Goal: Check status: Check status

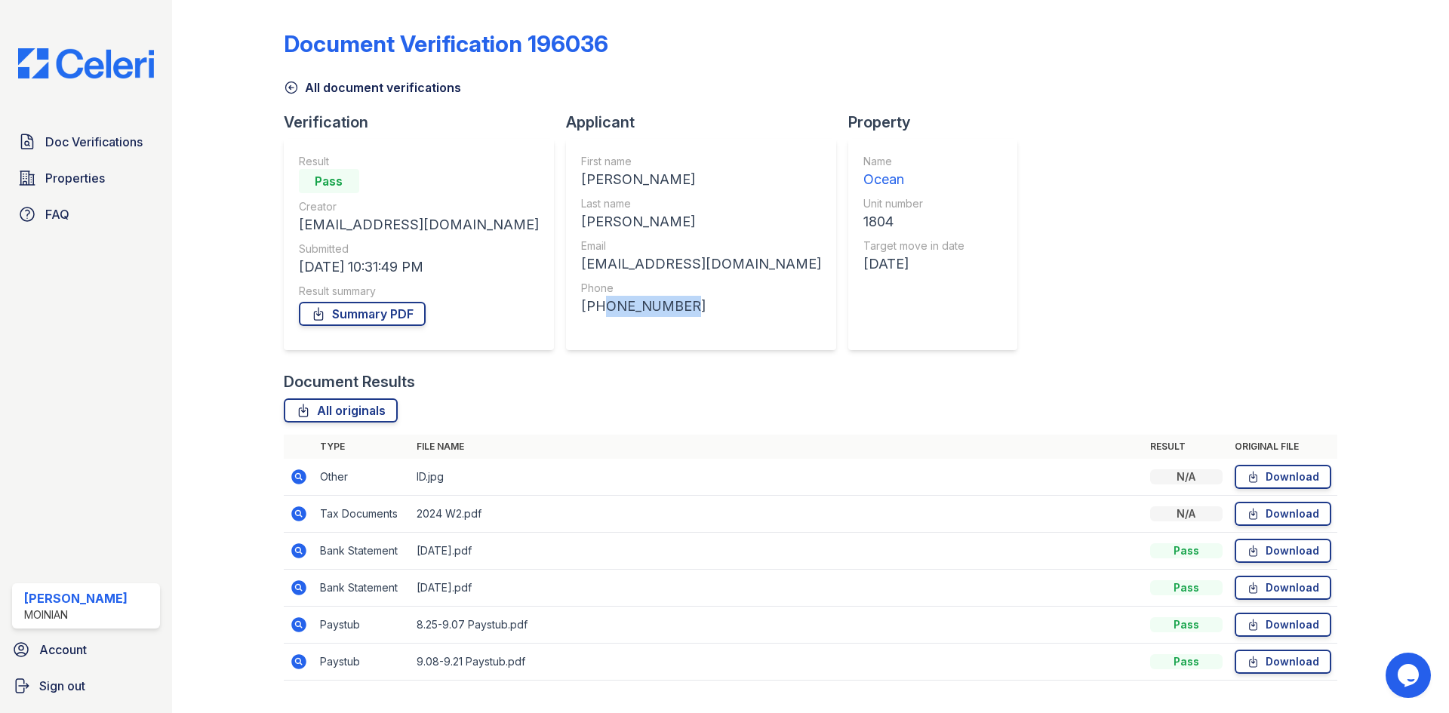
click at [144, 71] on img at bounding box center [86, 63] width 160 height 30
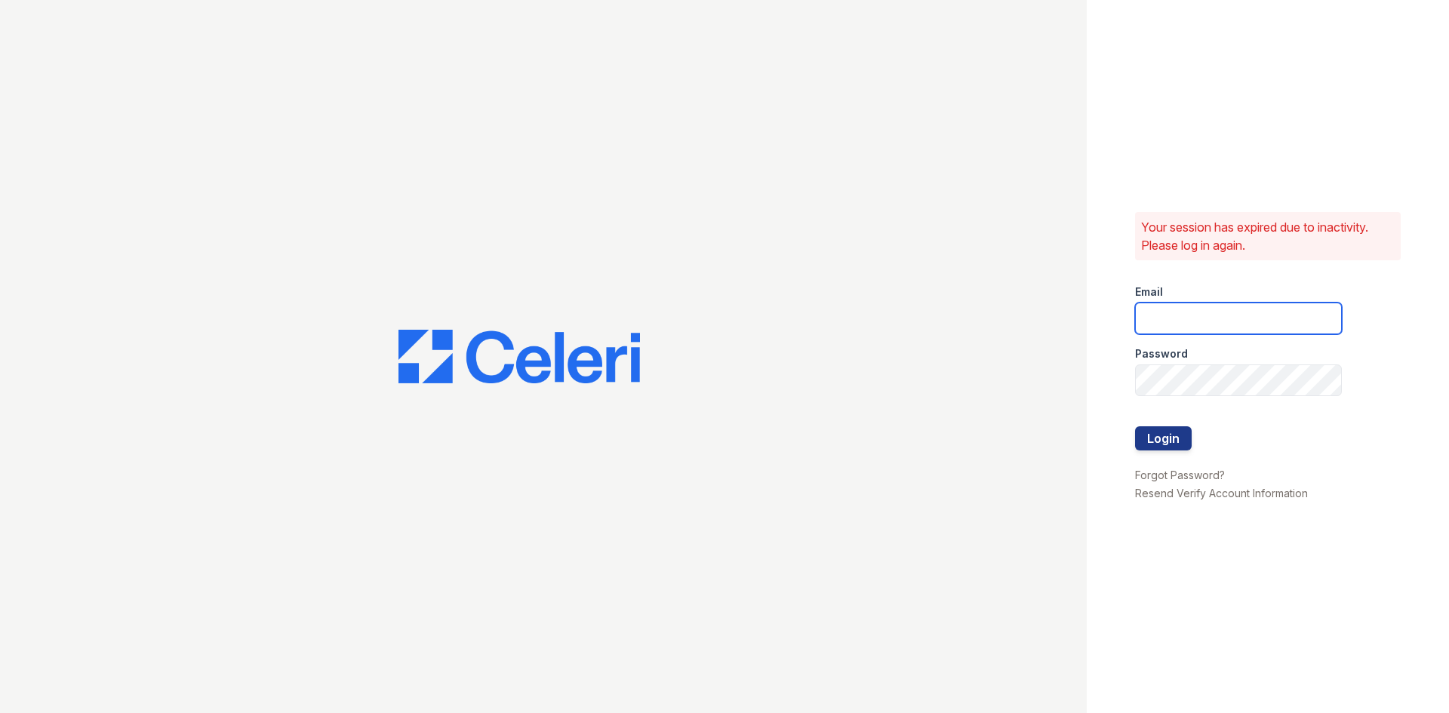
type input "[PERSON_NAME][EMAIL_ADDRESS][DOMAIN_NAME]"
click at [1172, 444] on button "Login" at bounding box center [1163, 438] width 57 height 24
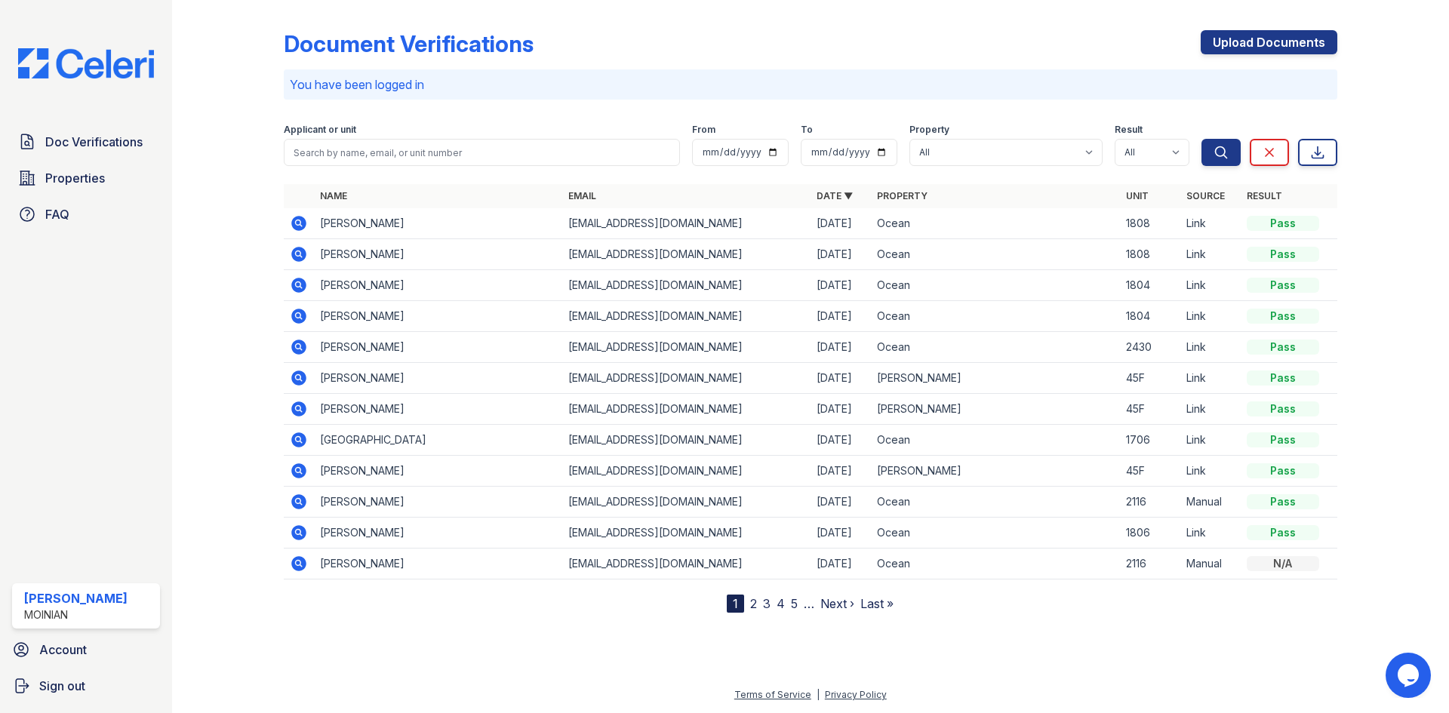
click at [295, 504] on icon at bounding box center [298, 501] width 15 height 15
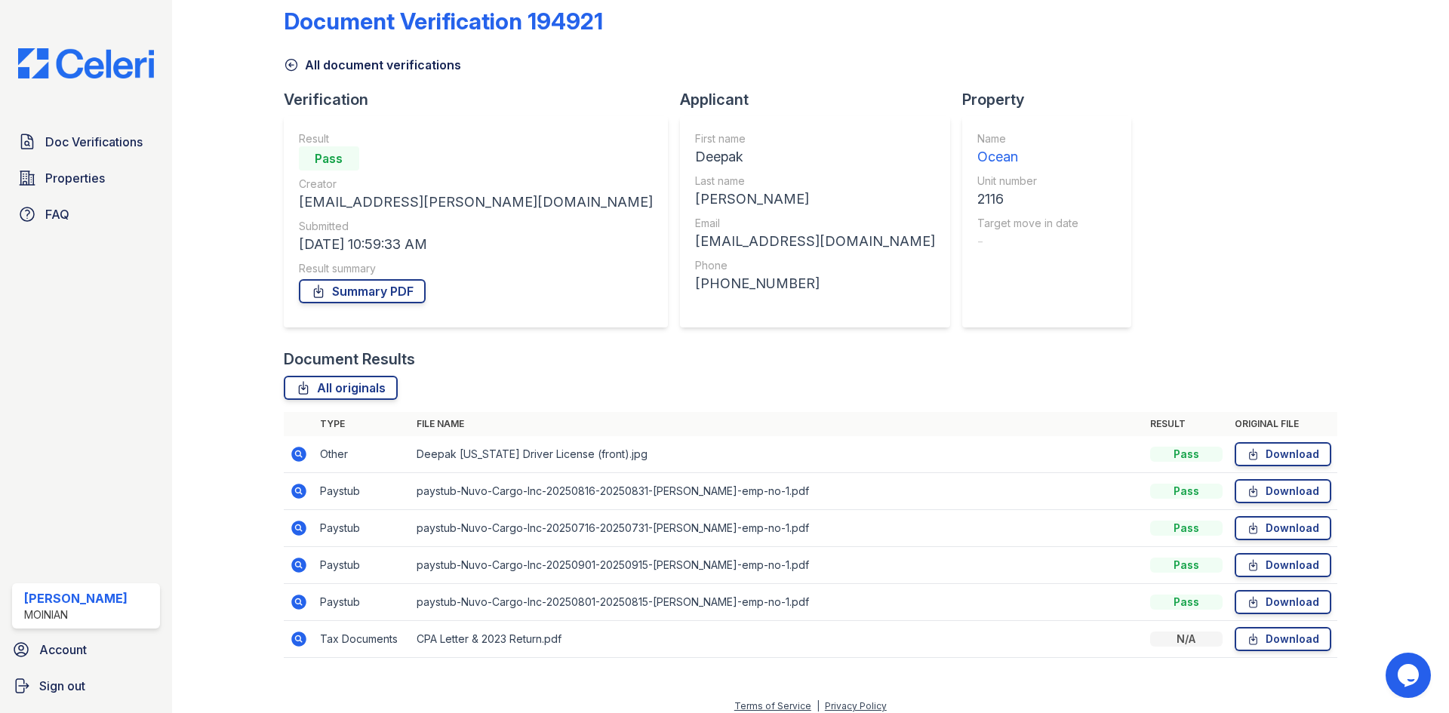
scroll to position [34, 0]
